Goal: Find specific page/section: Find specific page/section

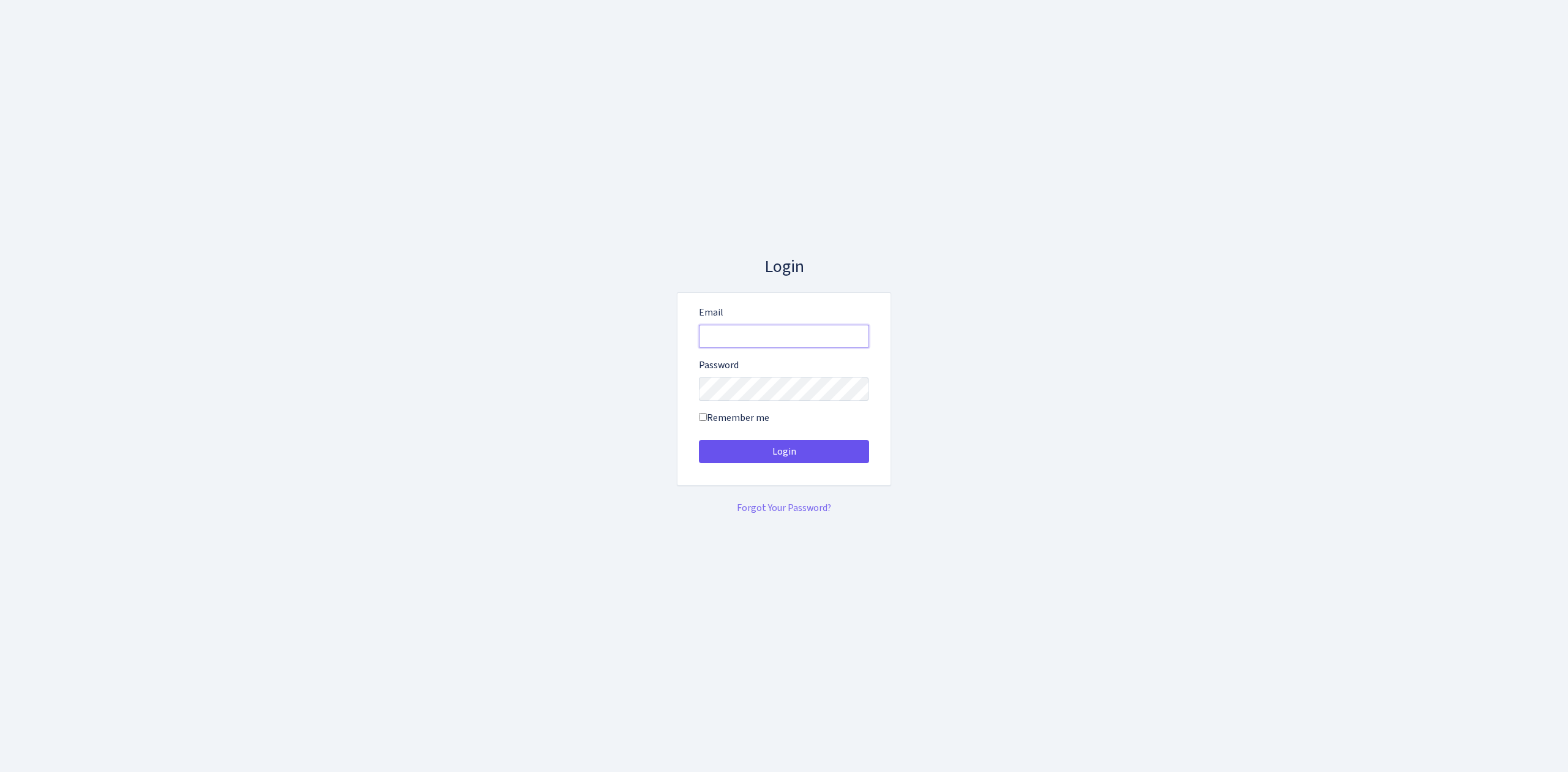
type input "vivio@bank.com"
click at [831, 449] on button "Login" at bounding box center [784, 451] width 171 height 23
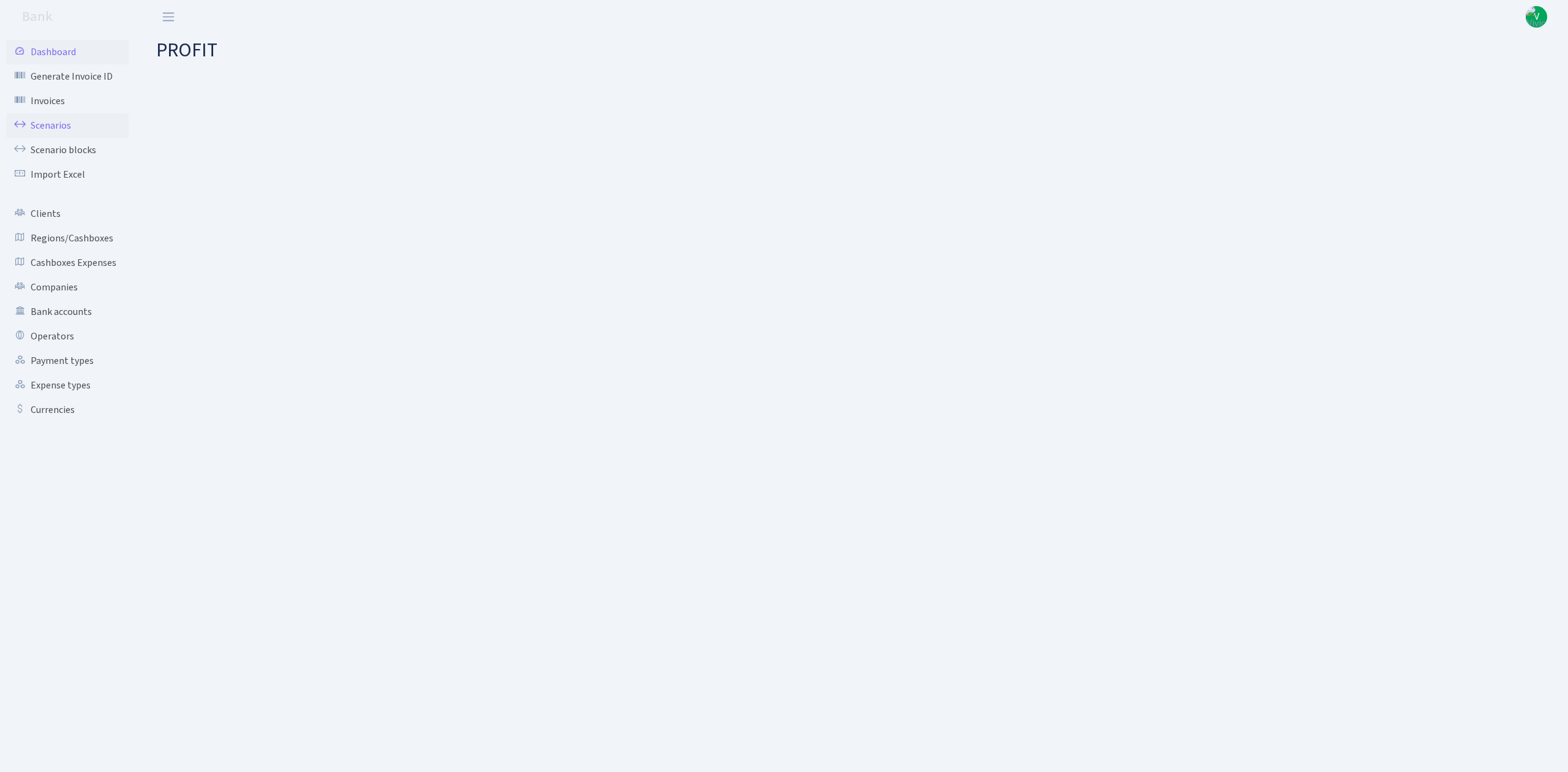
click at [76, 120] on link "Scenarios" at bounding box center [66, 125] width 122 height 24
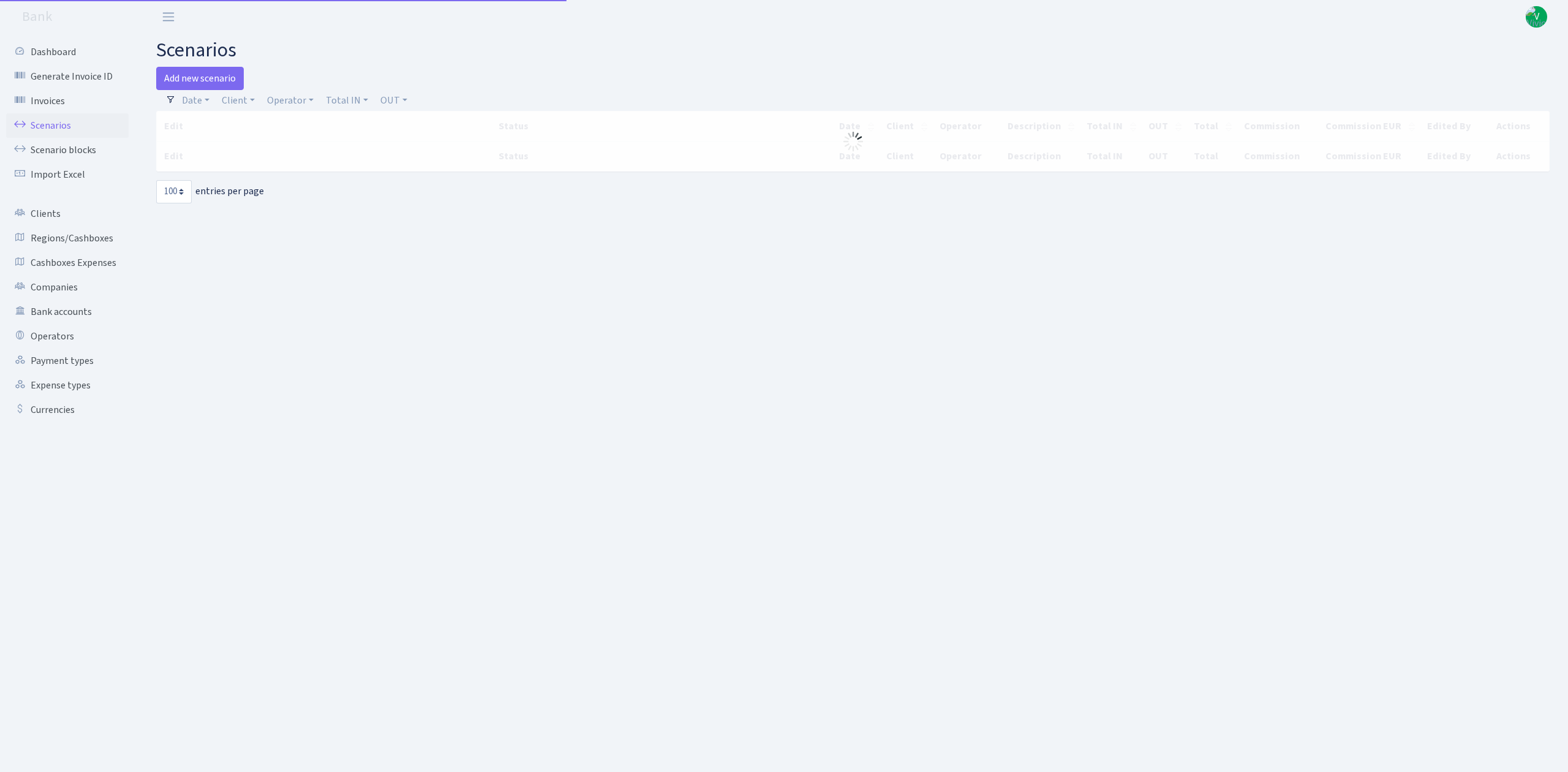
select select "100"
